Goal: Task Accomplishment & Management: Manage account settings

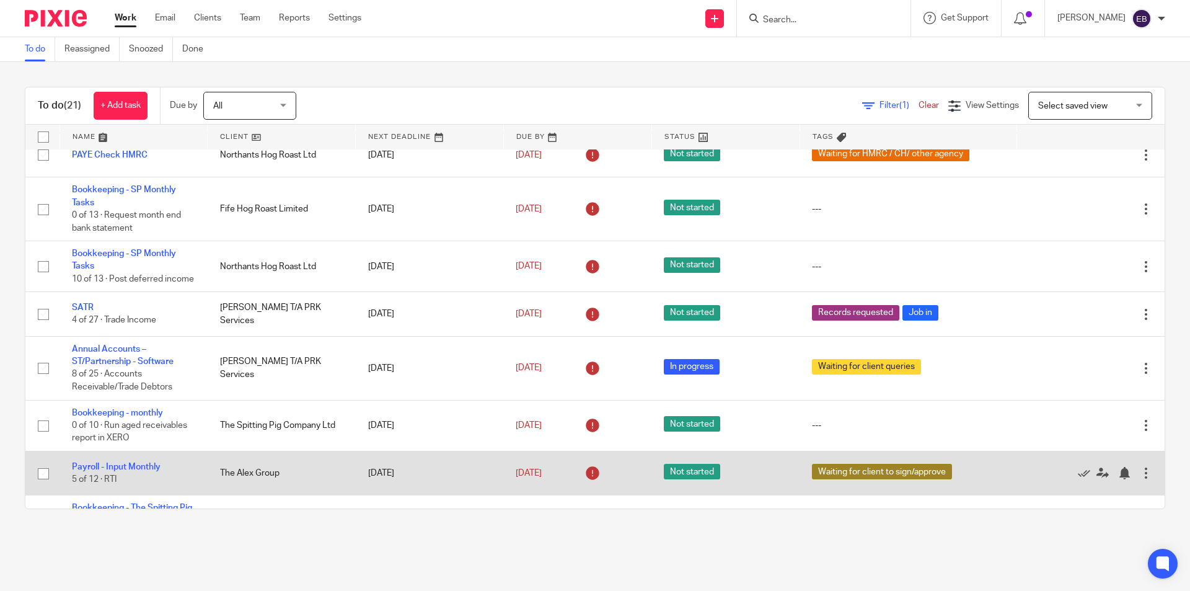
scroll to position [728, 0]
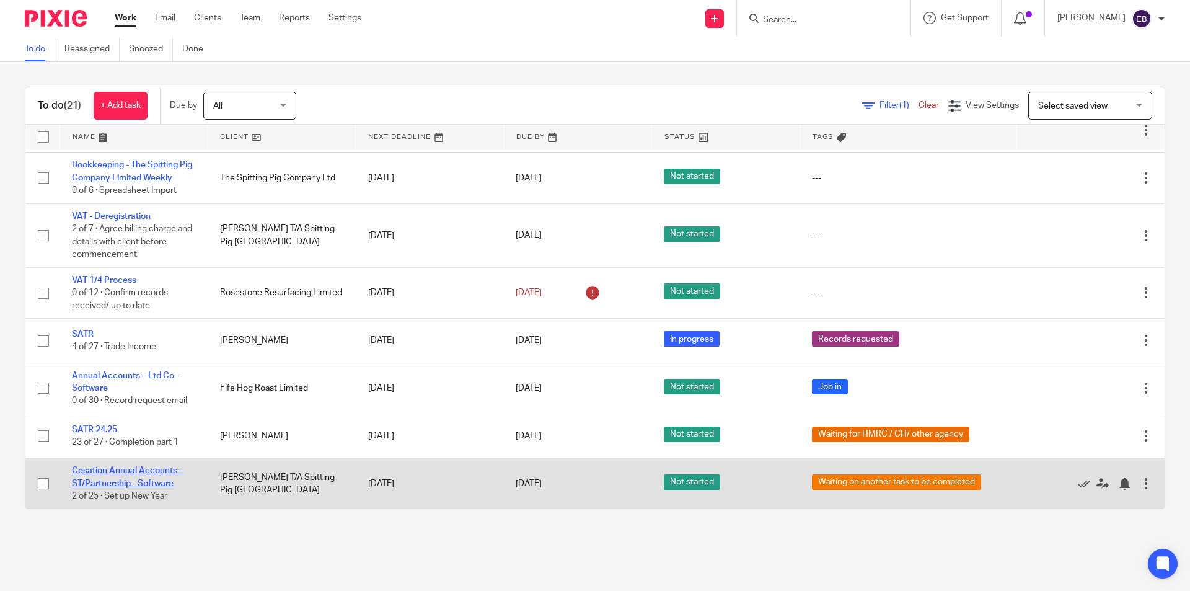
click at [156, 481] on link "Cesation Annual Accounts – ST/Partnership - Software" at bounding box center [128, 476] width 112 height 21
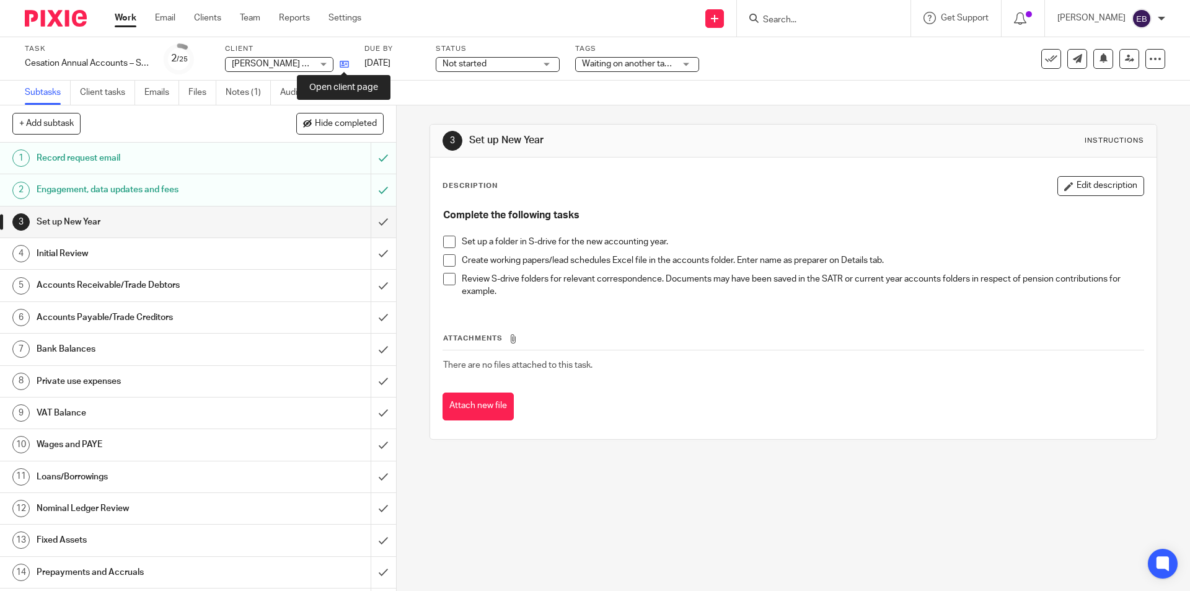
click at [342, 63] on icon at bounding box center [344, 64] width 9 height 9
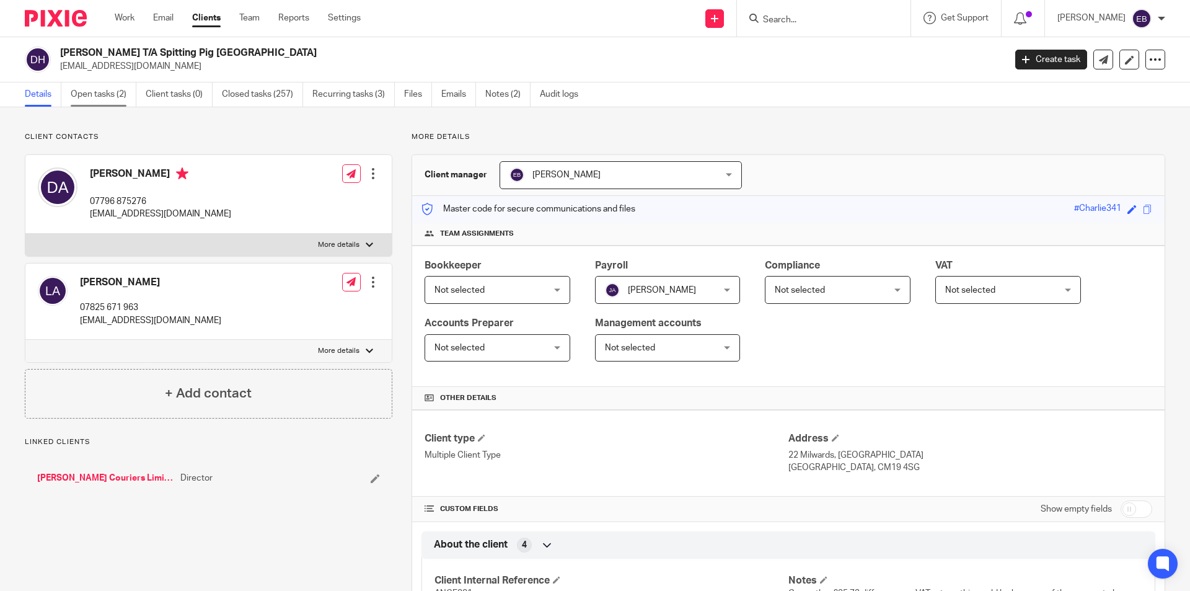
click at [118, 94] on link "Open tasks (2)" at bounding box center [104, 94] width 66 height 24
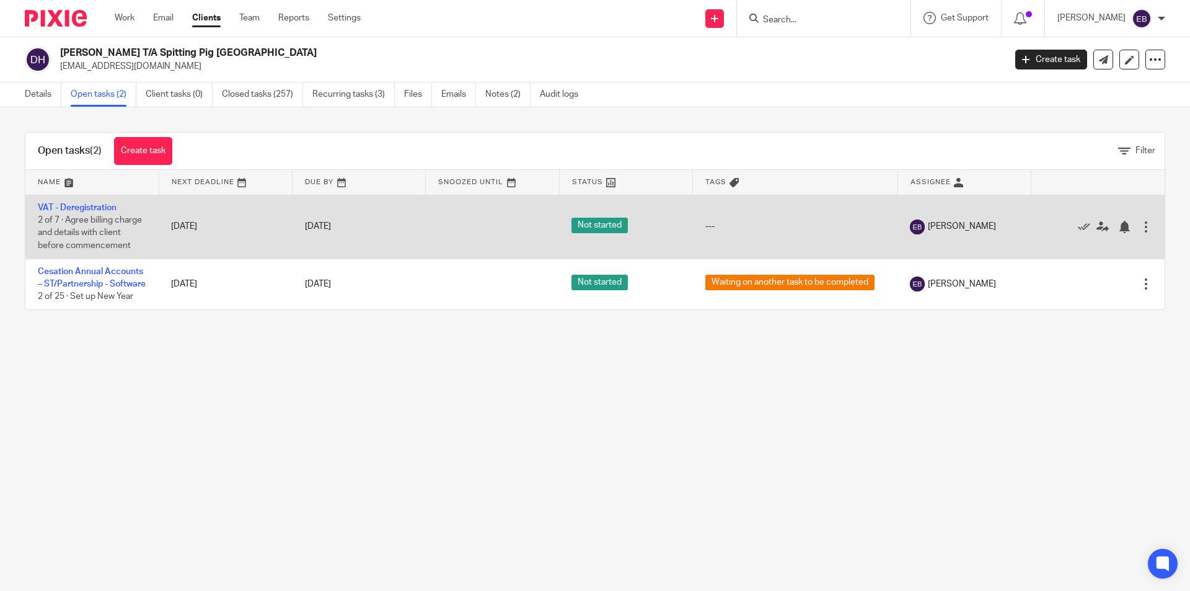
click at [93, 200] on td "VAT - Deregistration 2 of 7 · Agree billing charge and details with client befo…" at bounding box center [91, 227] width 133 height 64
click at [94, 206] on link "VAT - Deregistration" at bounding box center [77, 207] width 79 height 9
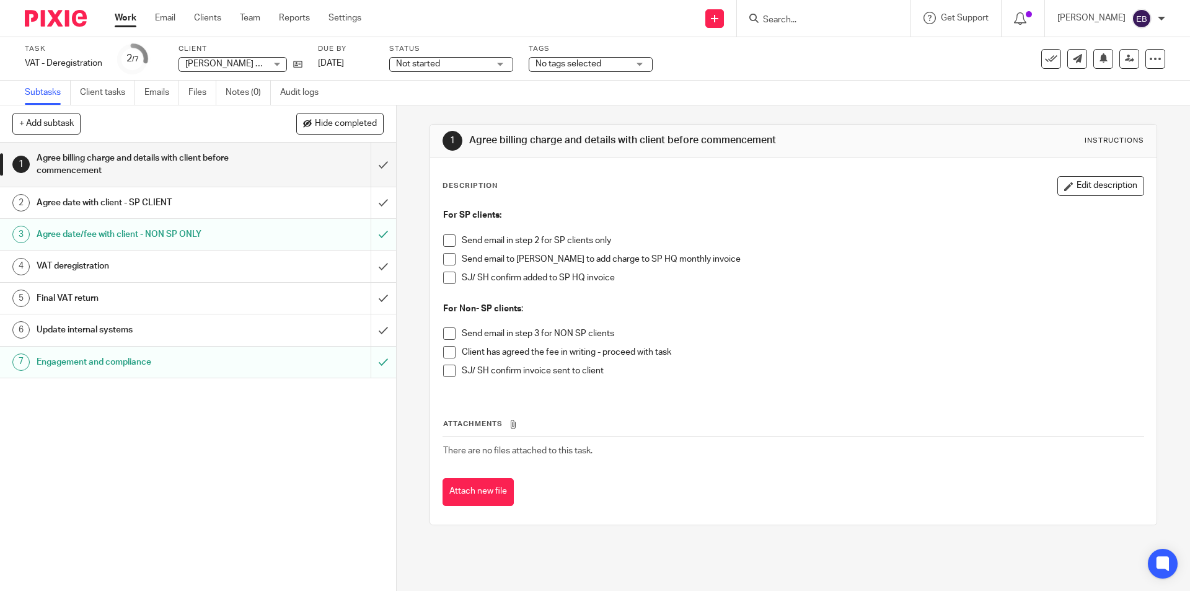
click at [153, 205] on h1 "Agree date with client - SP CLIENT" at bounding box center [144, 202] width 215 height 19
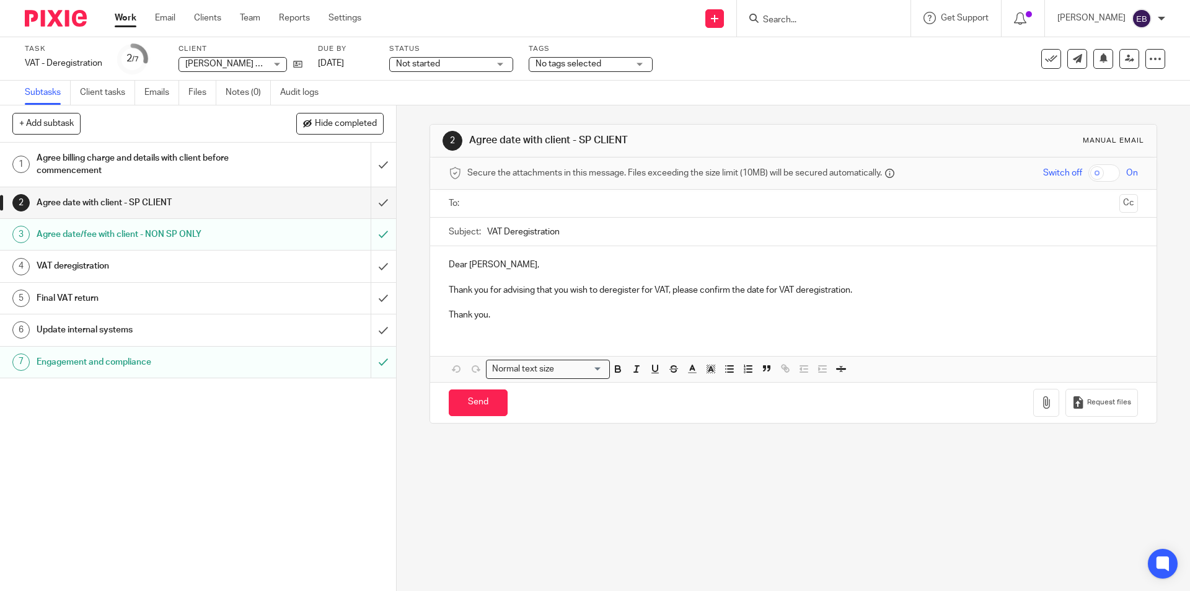
click at [112, 269] on h1 "VAT deregistration" at bounding box center [144, 266] width 215 height 19
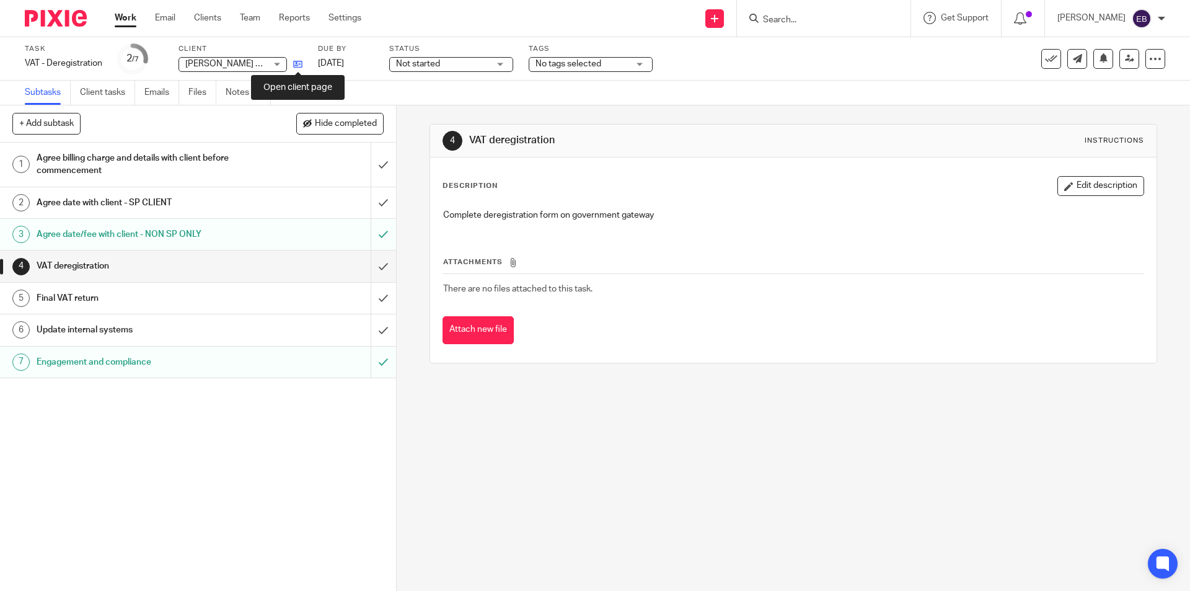
click at [298, 61] on icon at bounding box center [297, 64] width 9 height 9
click at [127, 13] on link "Work" at bounding box center [126, 18] width 22 height 12
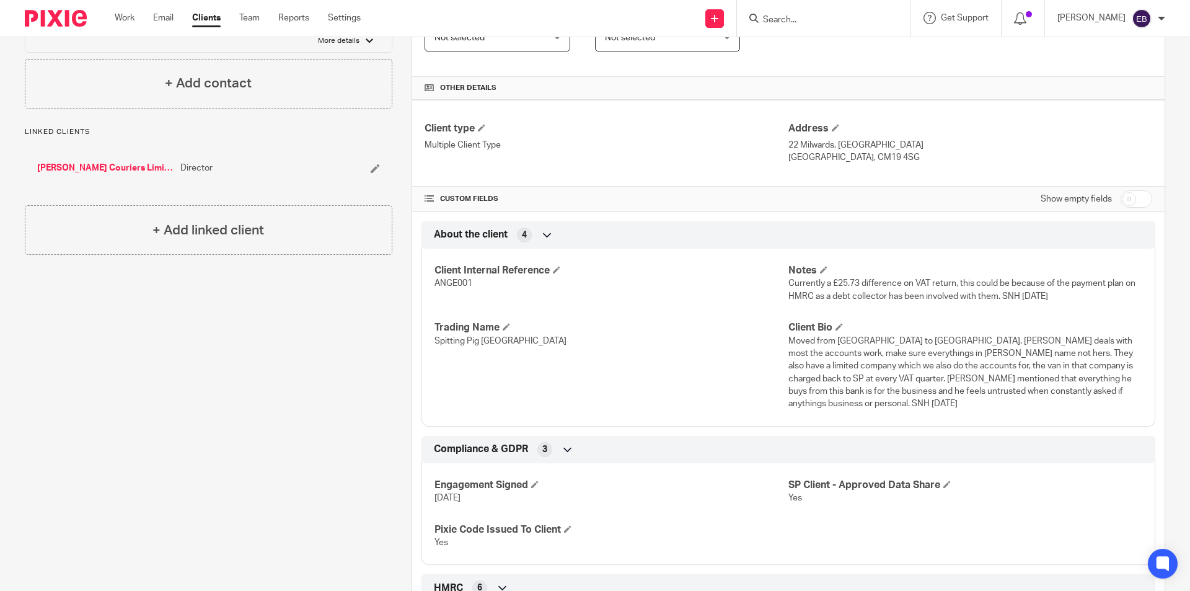
scroll to position [62, 0]
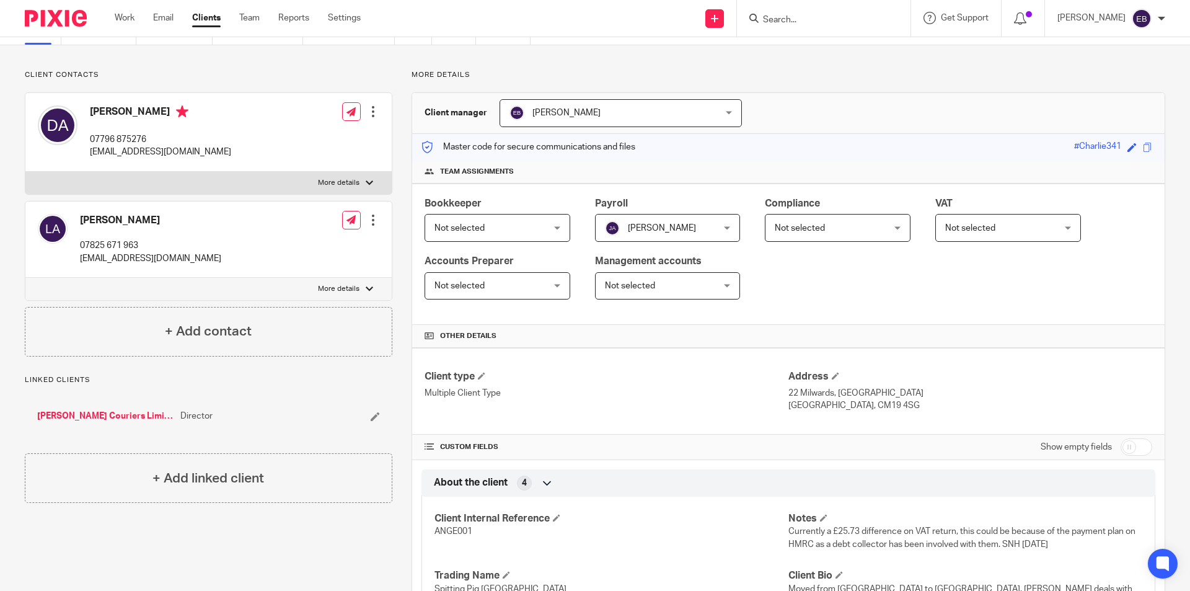
click at [327, 174] on label "More details" at bounding box center [208, 183] width 366 height 22
click at [25, 172] on input "More details" at bounding box center [25, 171] width 1 height 1
checkbox input "true"
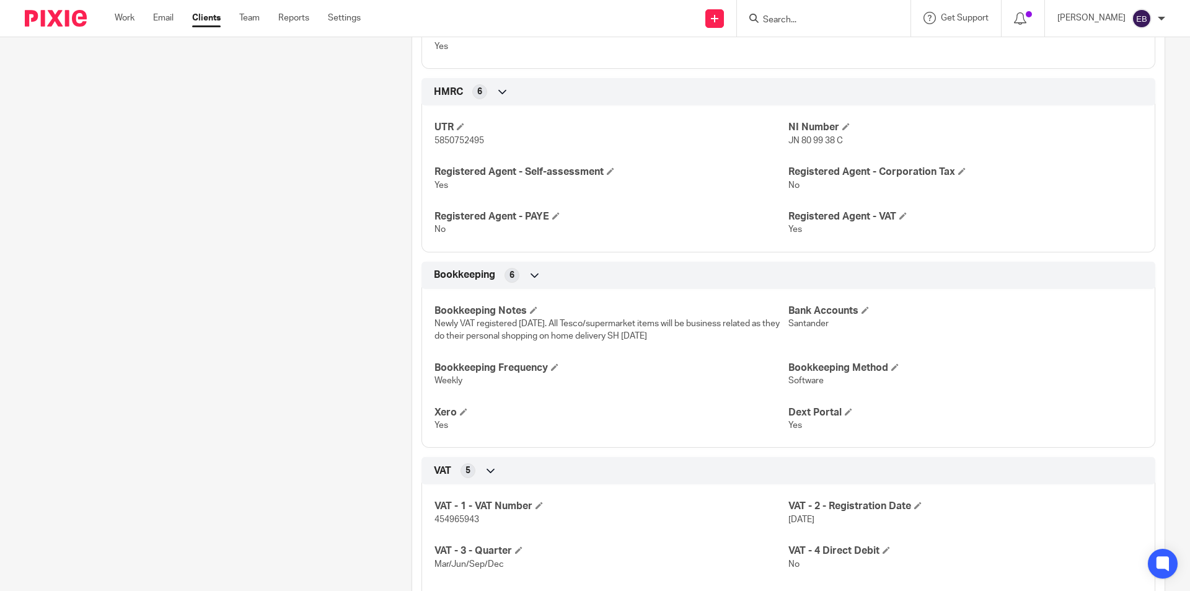
scroll to position [992, 0]
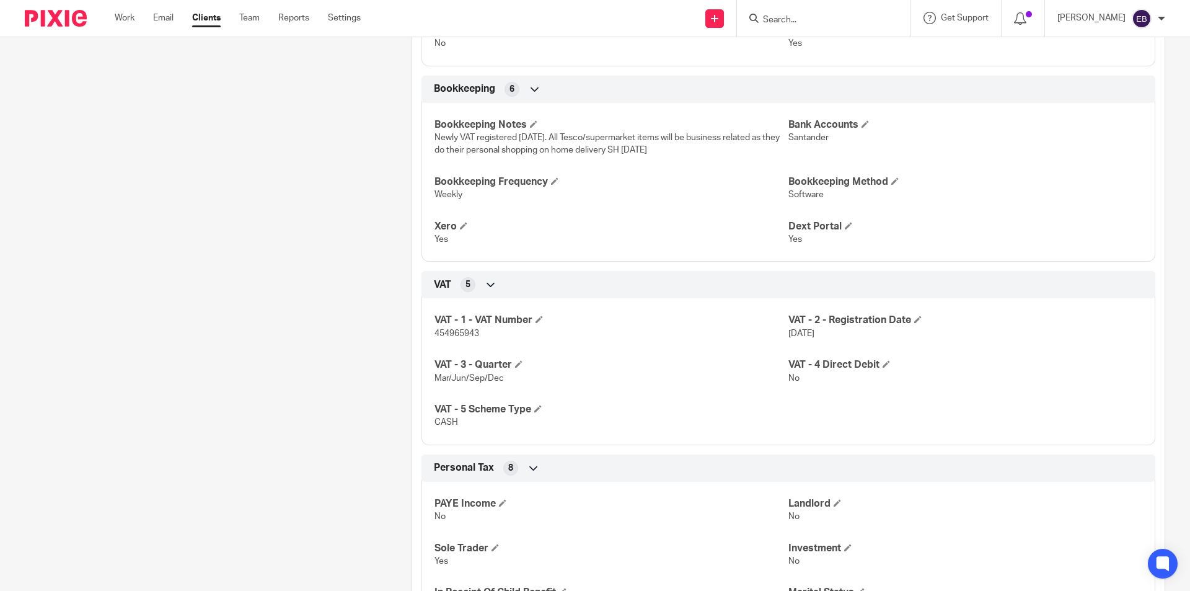
click at [461, 329] on span "454965943" at bounding box center [457, 333] width 45 height 9
copy span "454965943"
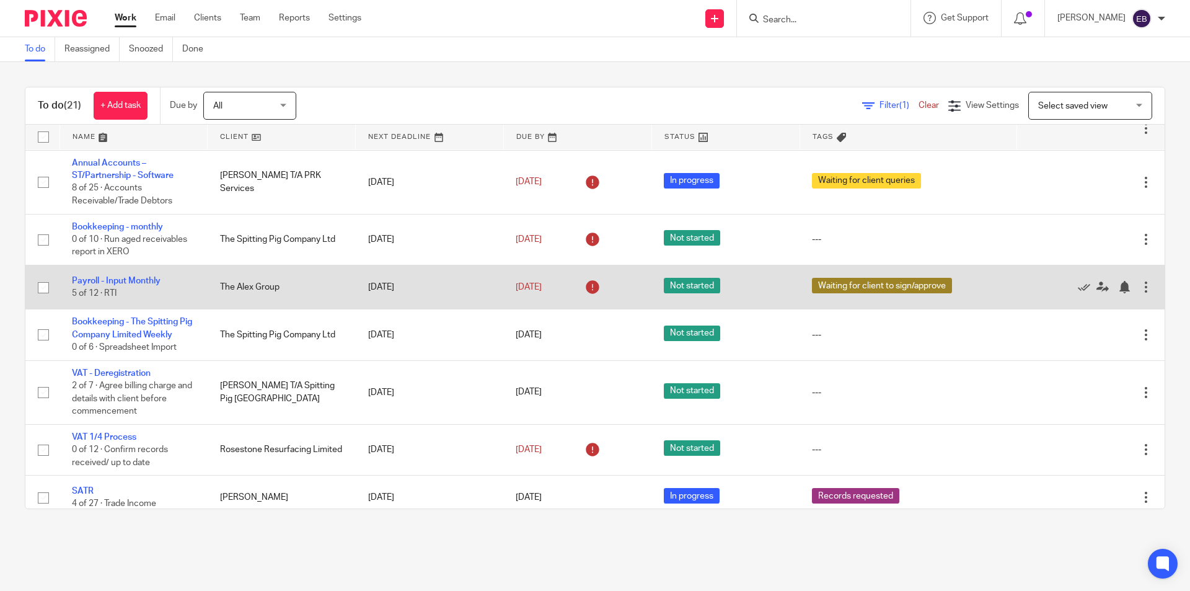
scroll to position [620, 0]
